Goal: Check status: Check status

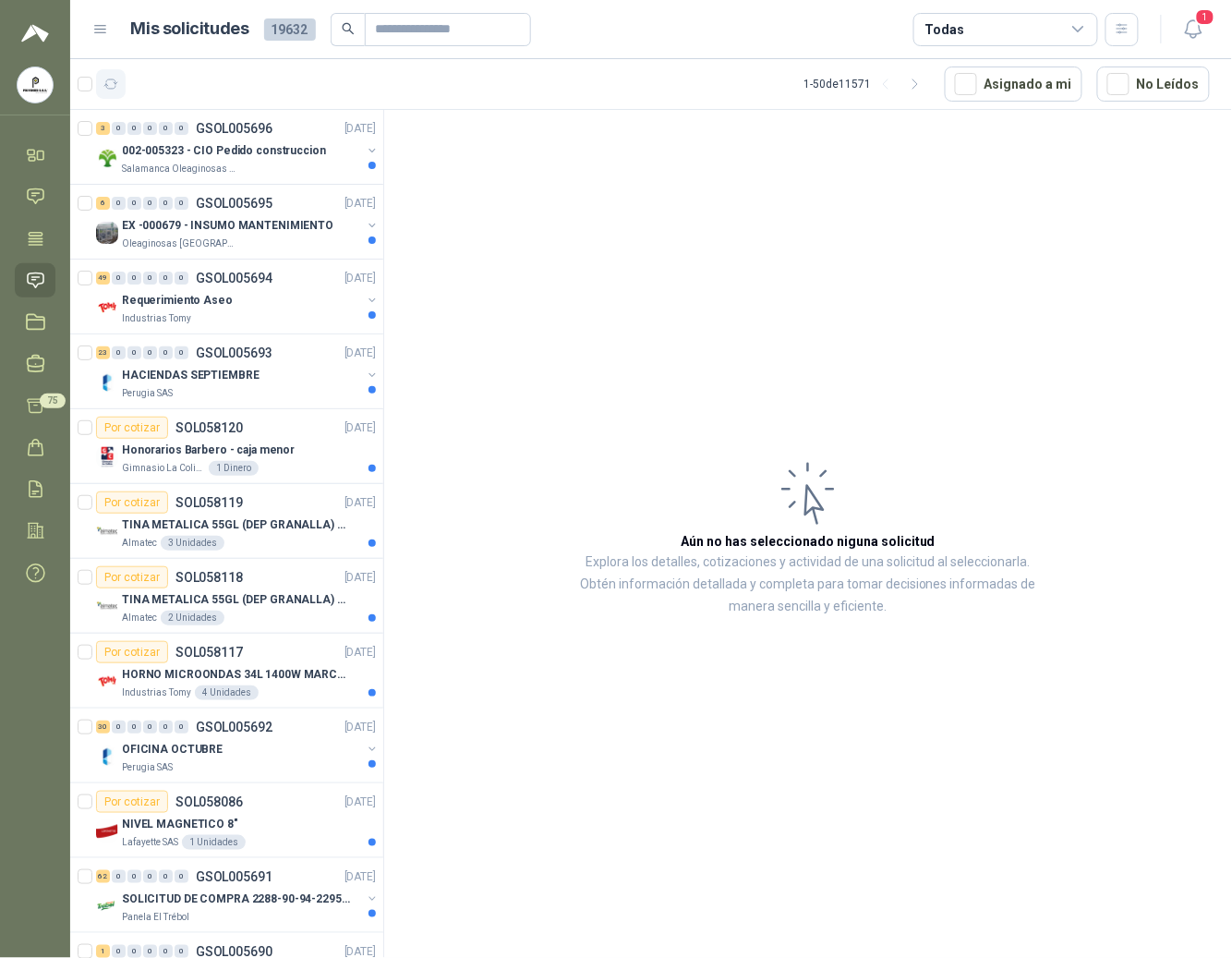
click at [115, 87] on icon "button" at bounding box center [111, 84] width 14 height 10
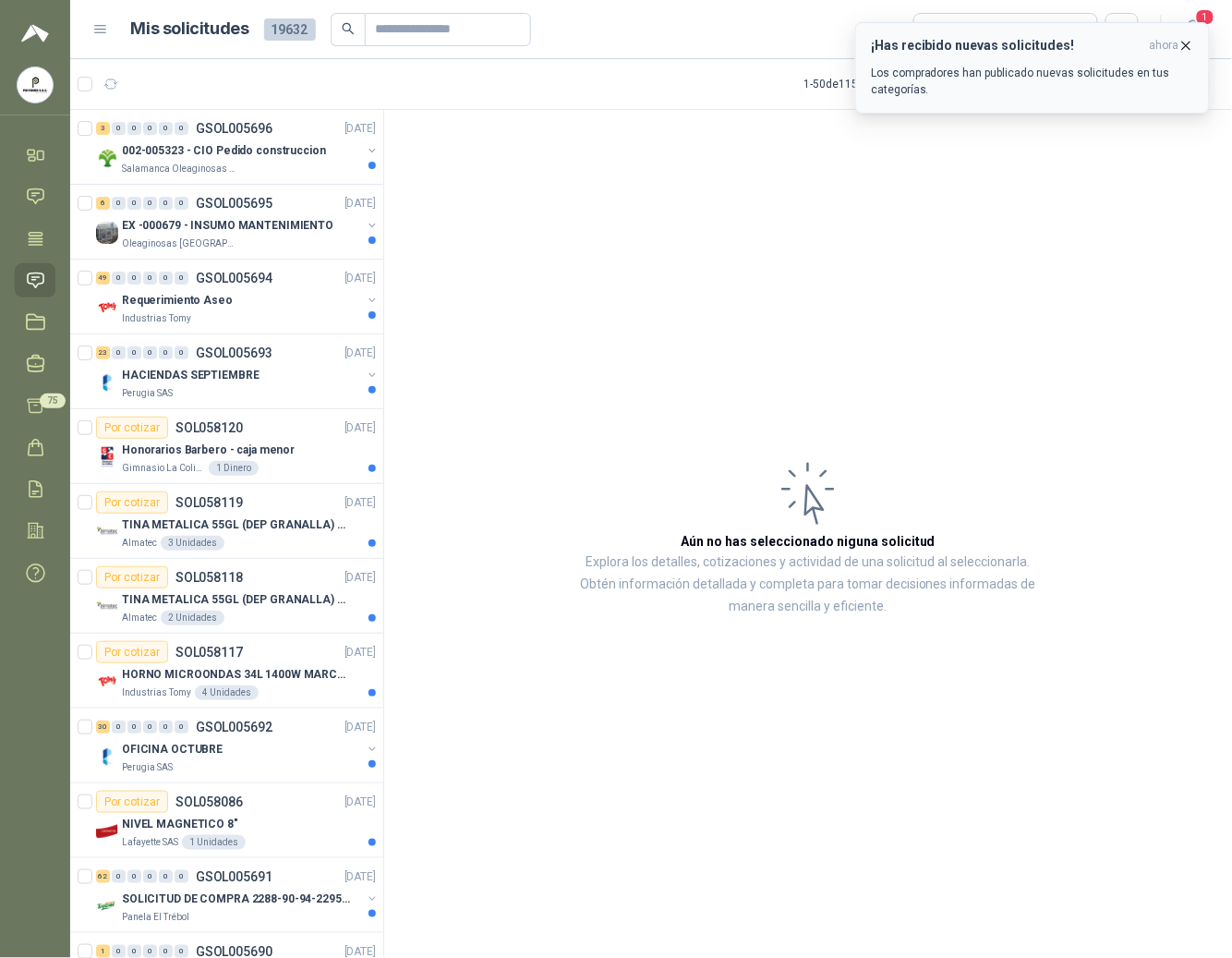
click at [1184, 45] on icon "button" at bounding box center [1187, 45] width 8 height 8
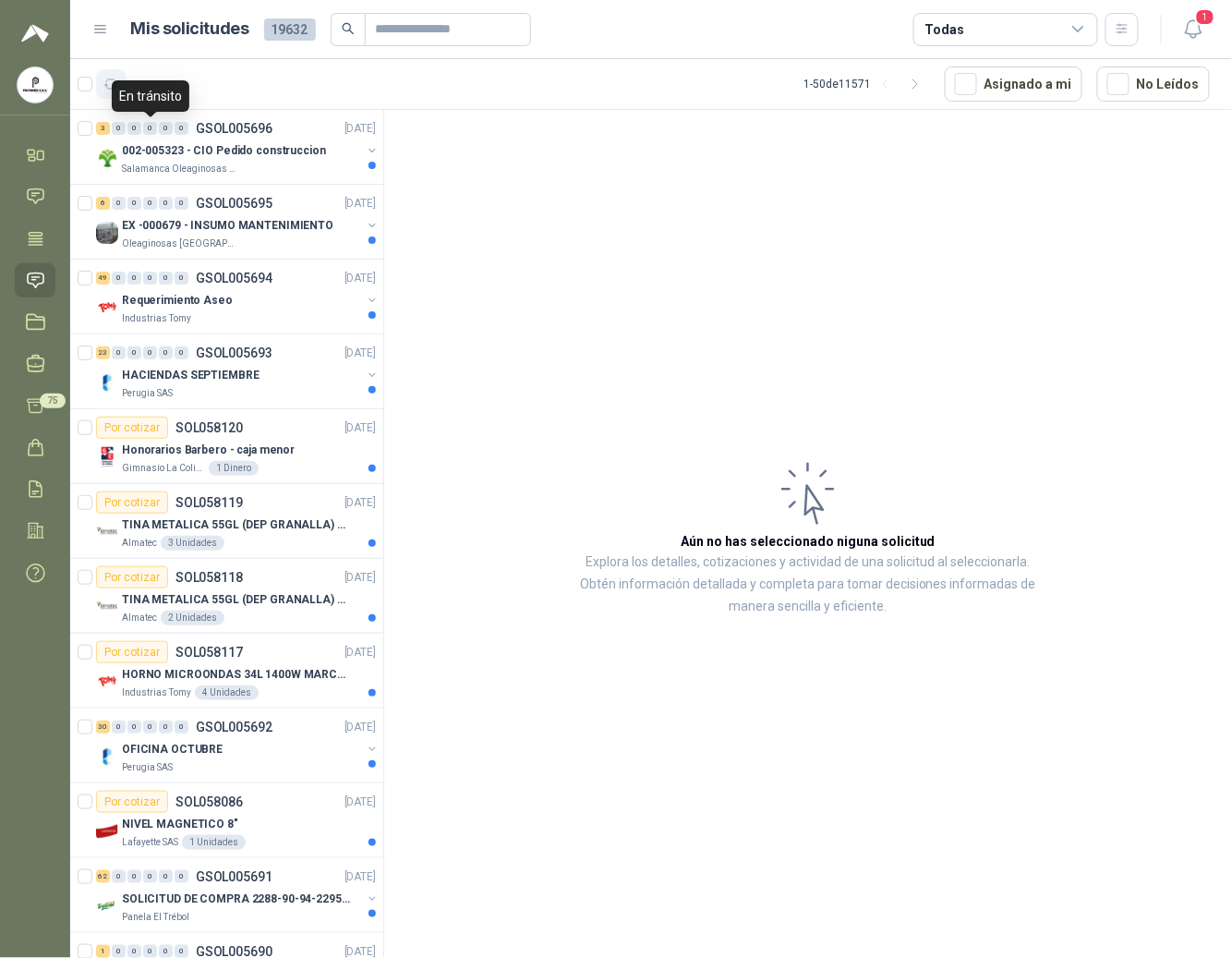
click at [115, 78] on icon "button" at bounding box center [111, 84] width 15 height 15
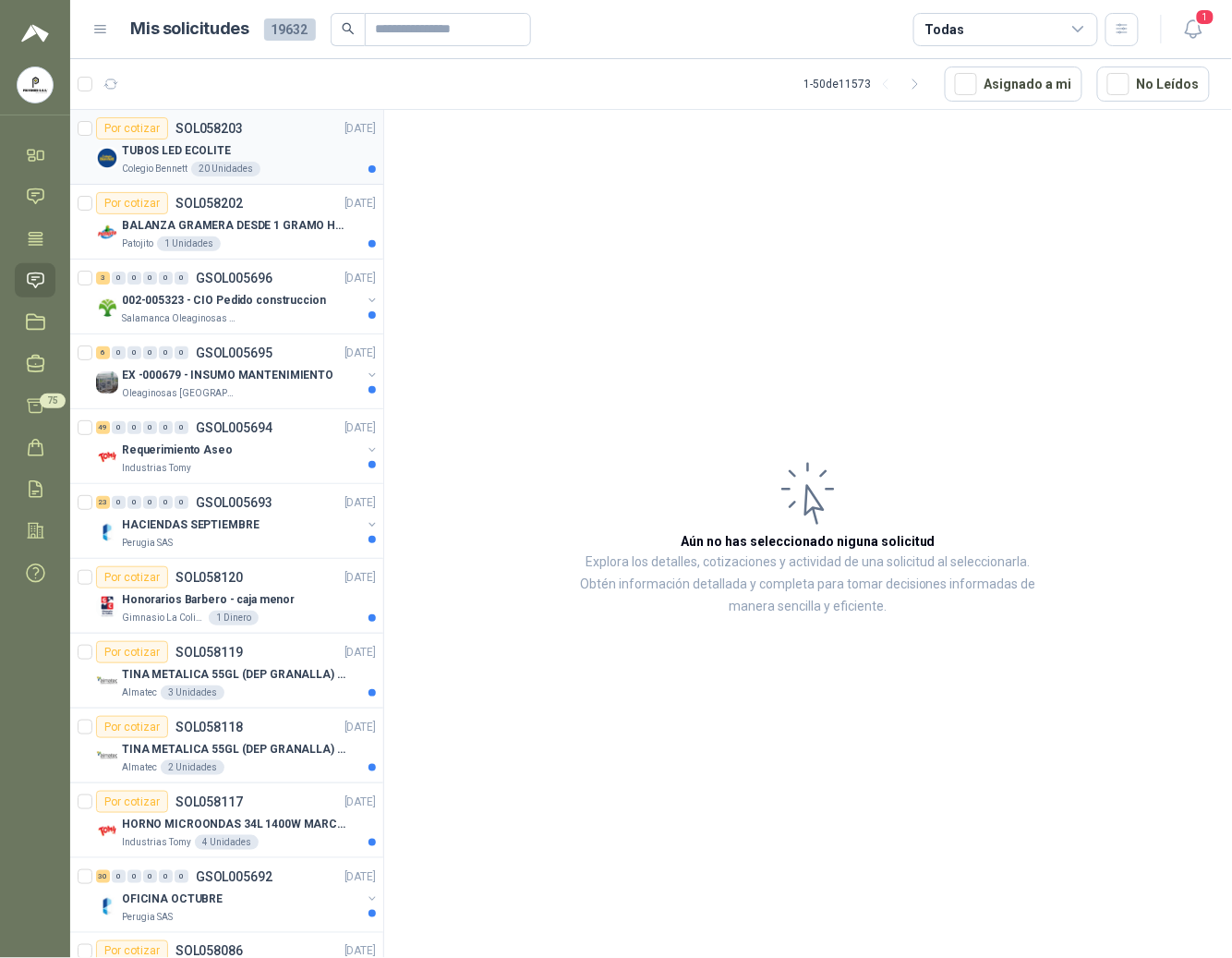
click at [193, 160] on p "TUBOS LED ECOLITE" at bounding box center [176, 151] width 109 height 17
click at [246, 232] on p "BALANZA GRAMERA DESDE 1 GRAMO HASTA 5 GRAMOS" at bounding box center [237, 225] width 230 height 17
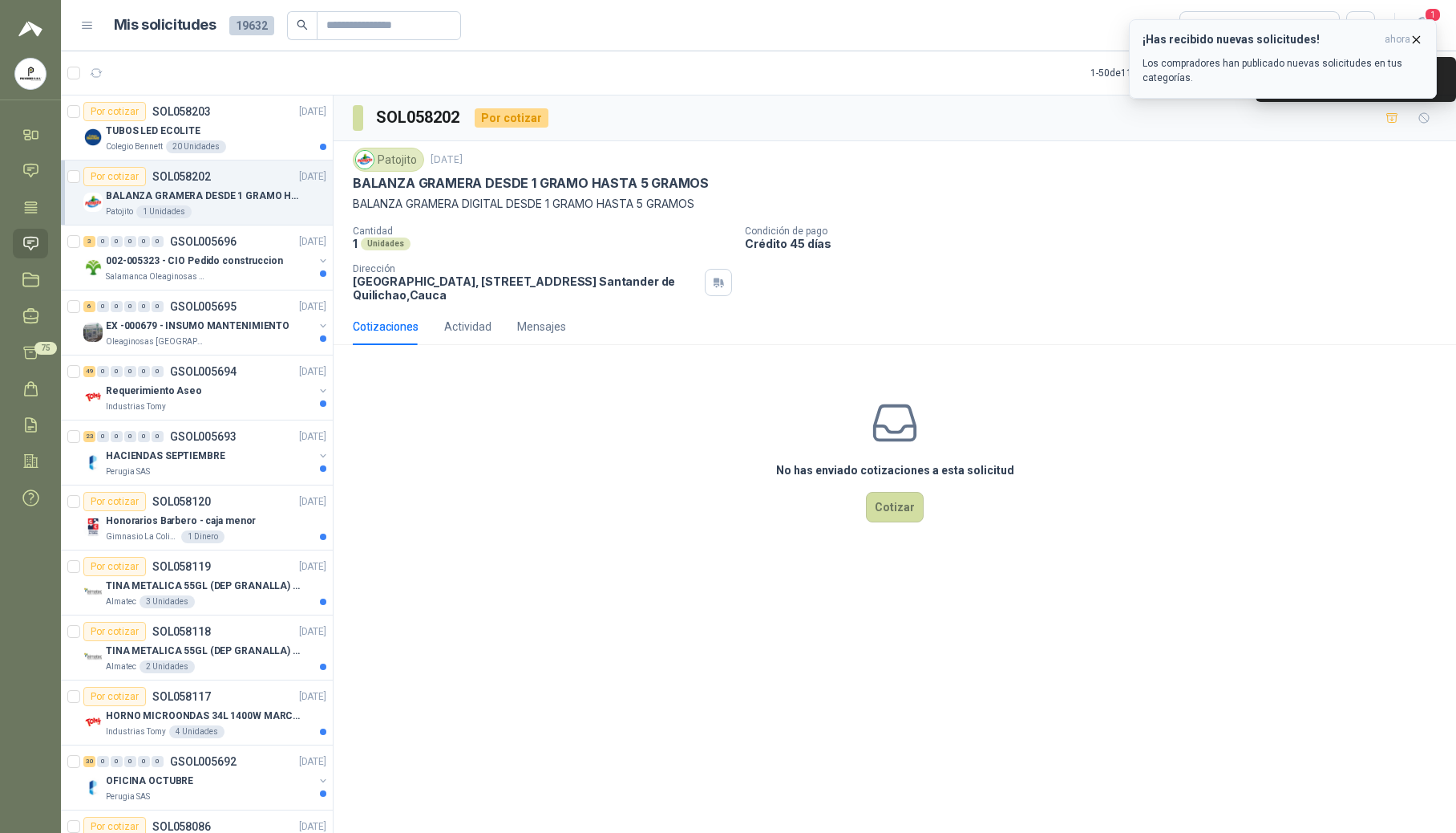
click at [1069, 42] on icon "button" at bounding box center [1417, 40] width 13 height 13
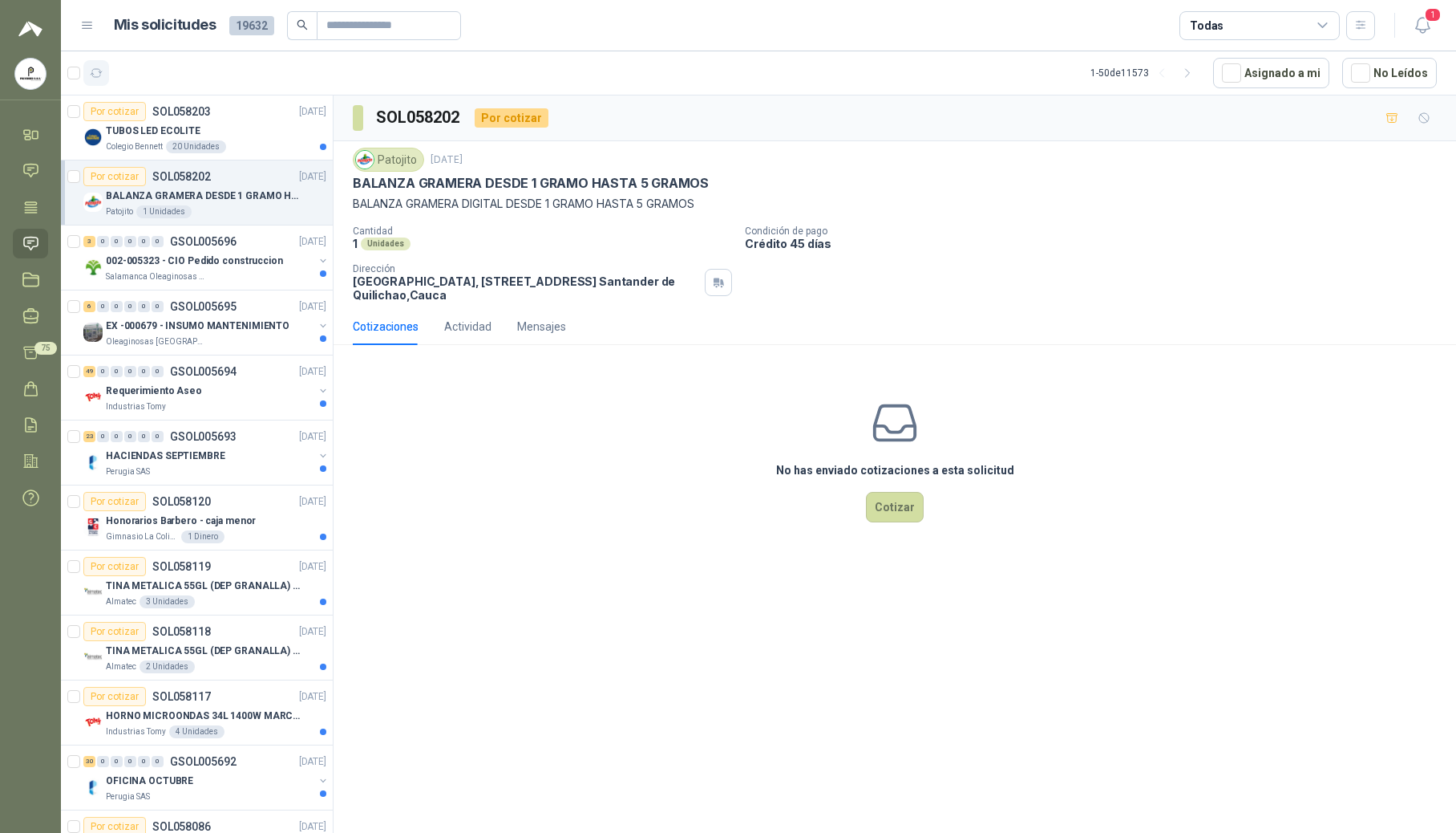
click at [99, 72] on icon "button" at bounding box center [97, 73] width 12 height 8
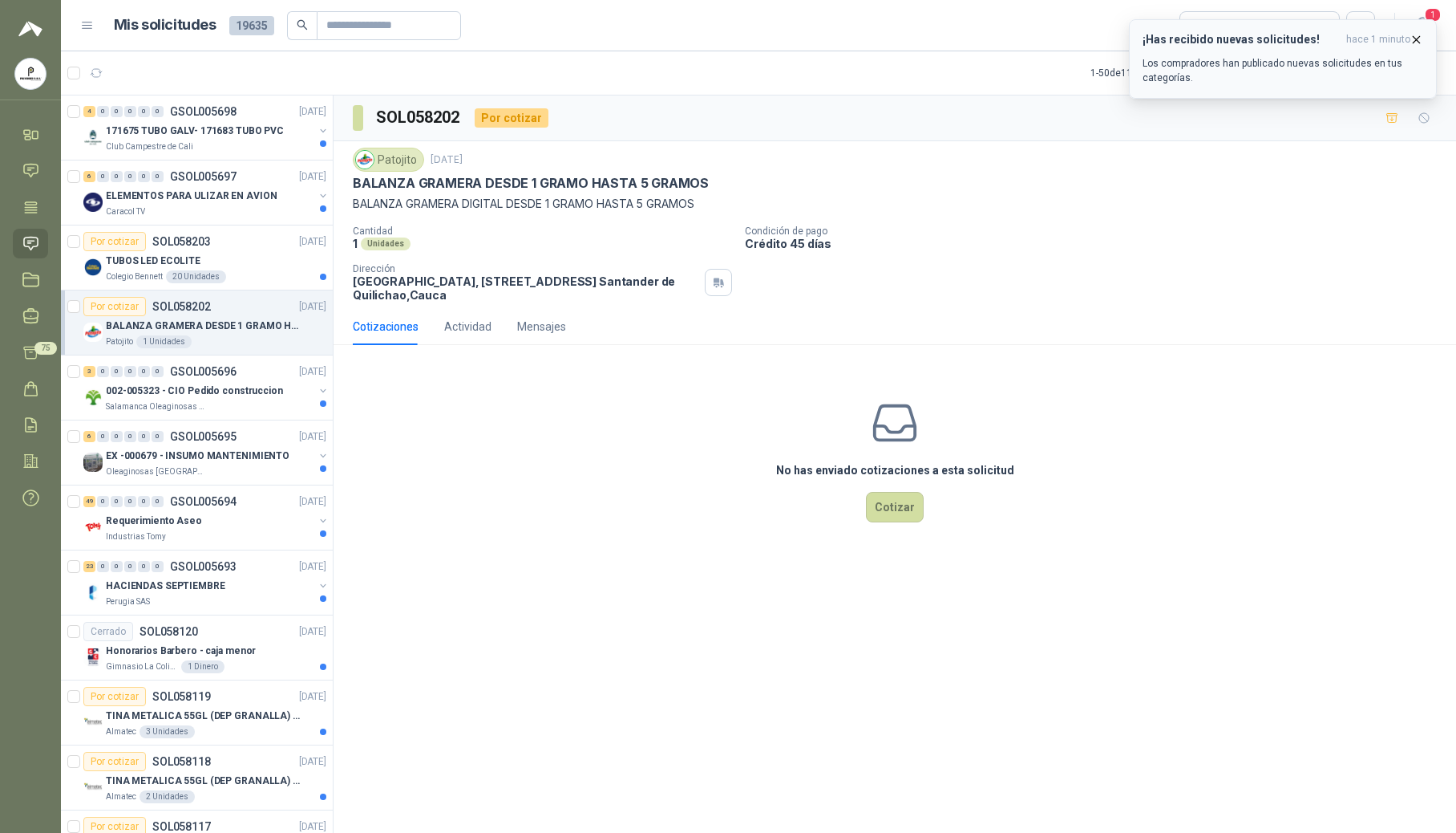
click at [1069, 37] on icon "button" at bounding box center [1417, 40] width 13 height 13
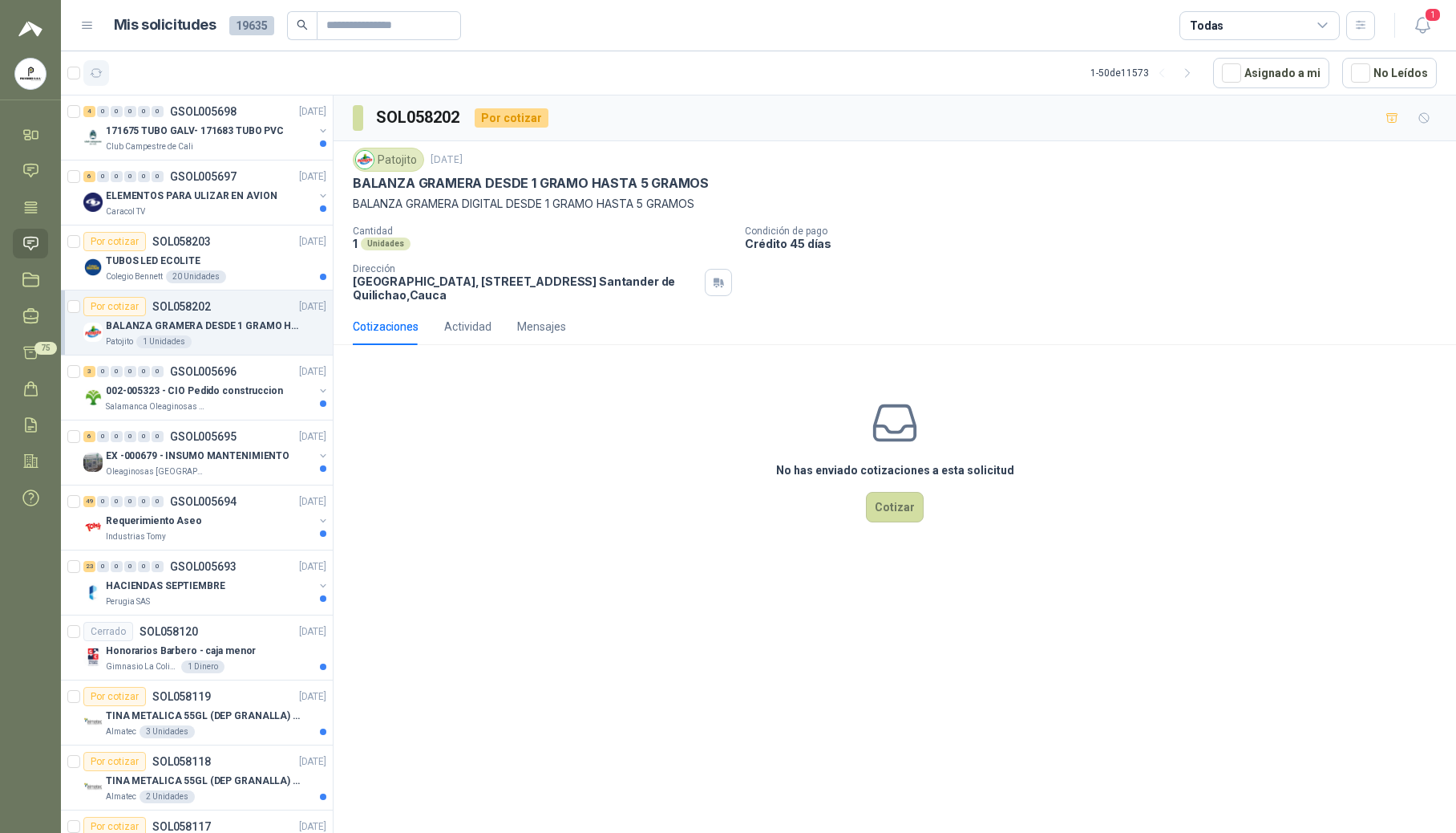
click at [84, 61] on button "button" at bounding box center [96, 73] width 26 height 26
click at [97, 64] on button "button" at bounding box center [96, 73] width 26 height 26
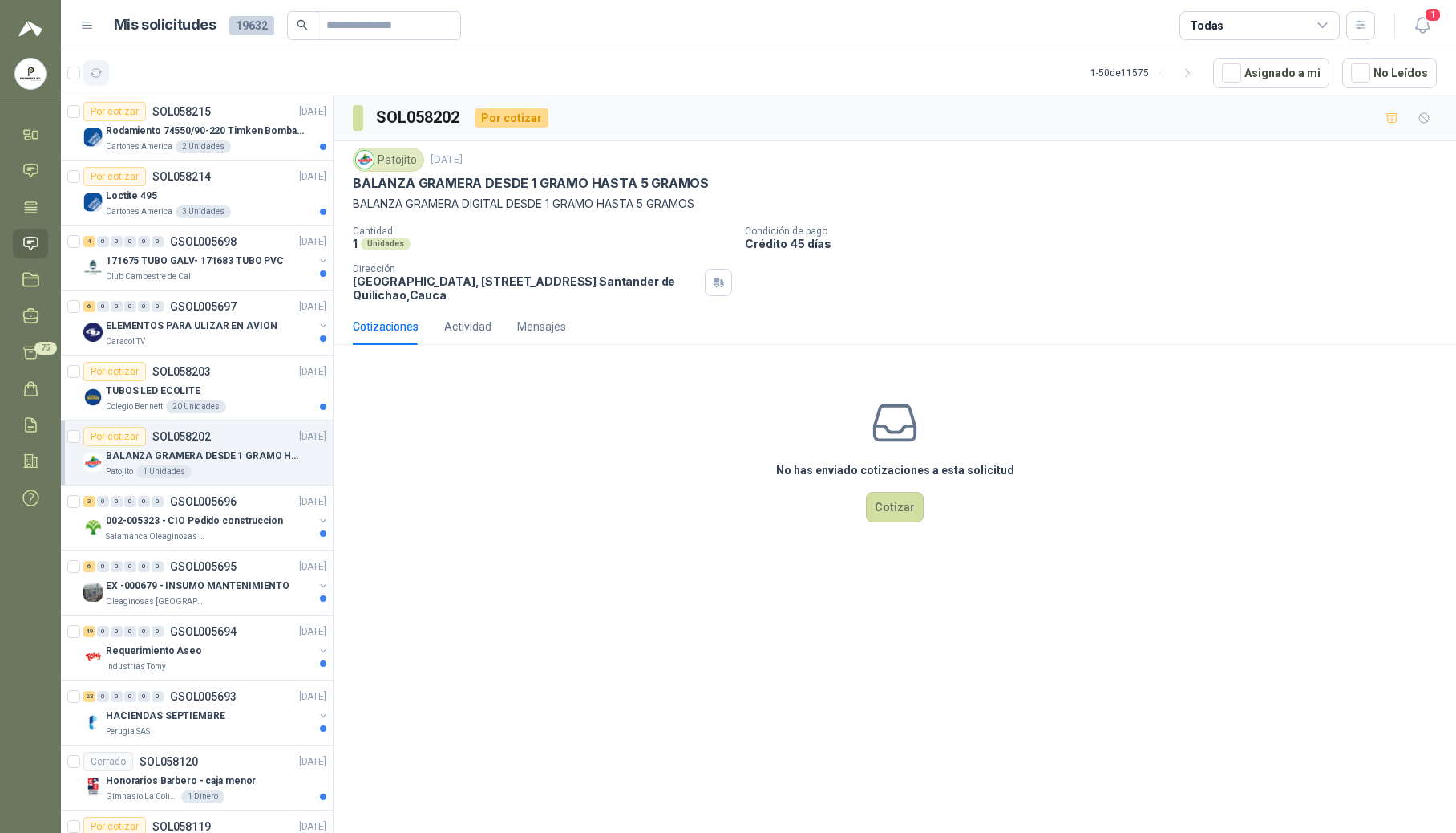
click at [99, 75] on icon "button" at bounding box center [97, 73] width 13 height 13
